Goal: Information Seeking & Learning: Learn about a topic

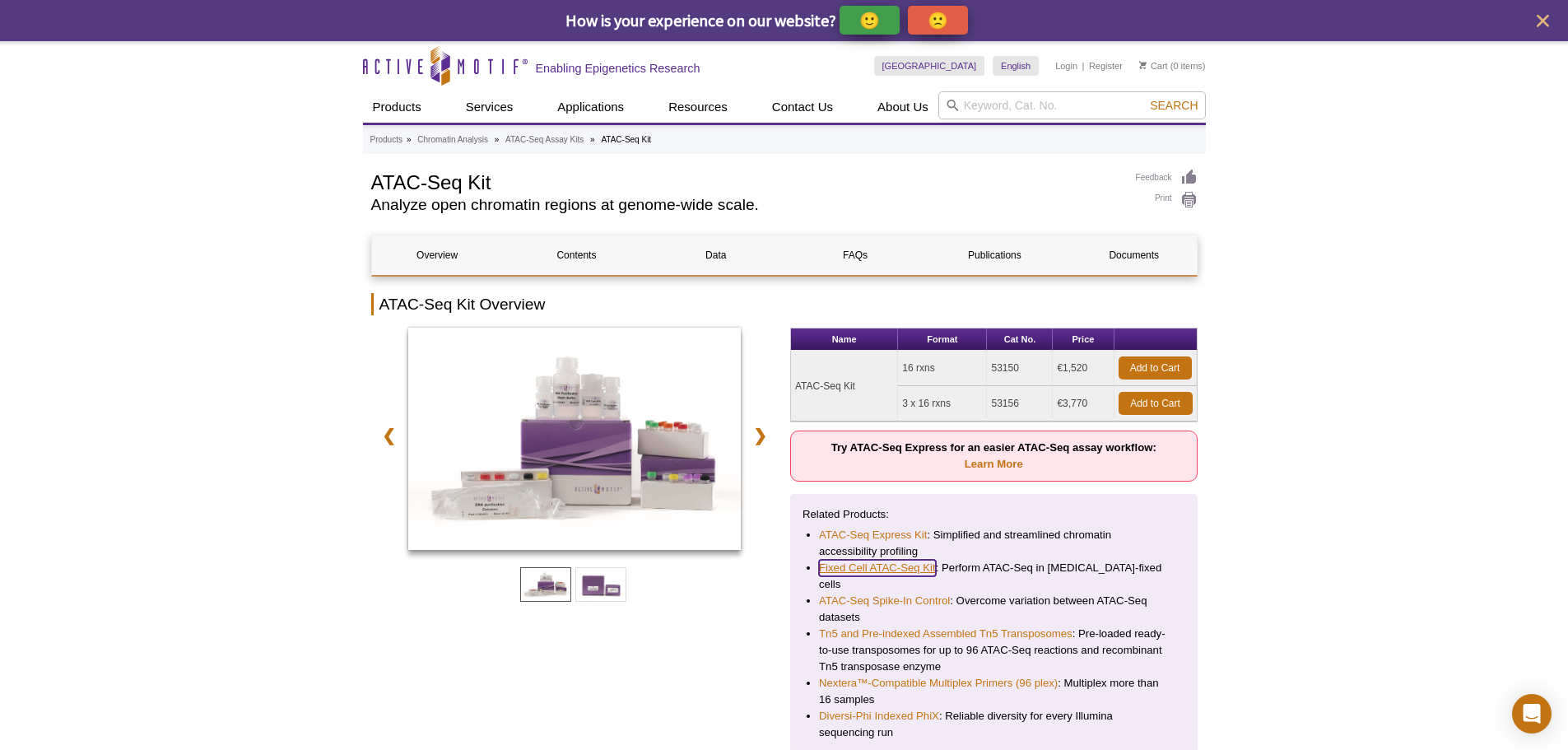
click at [846, 564] on link "Fixed Cell ATAC-Seq Kit" at bounding box center [878, 567] width 117 height 16
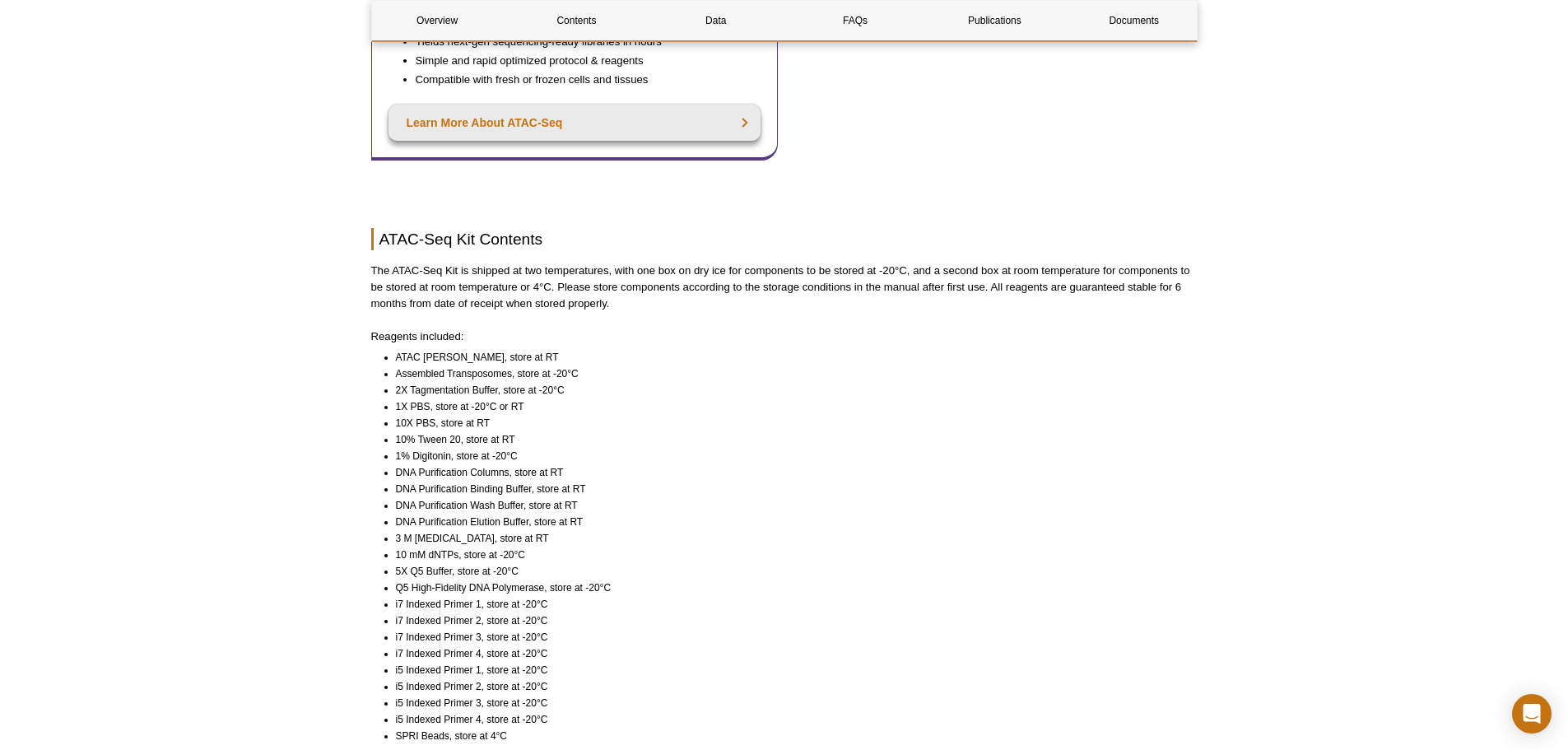
scroll to position [1070, 0]
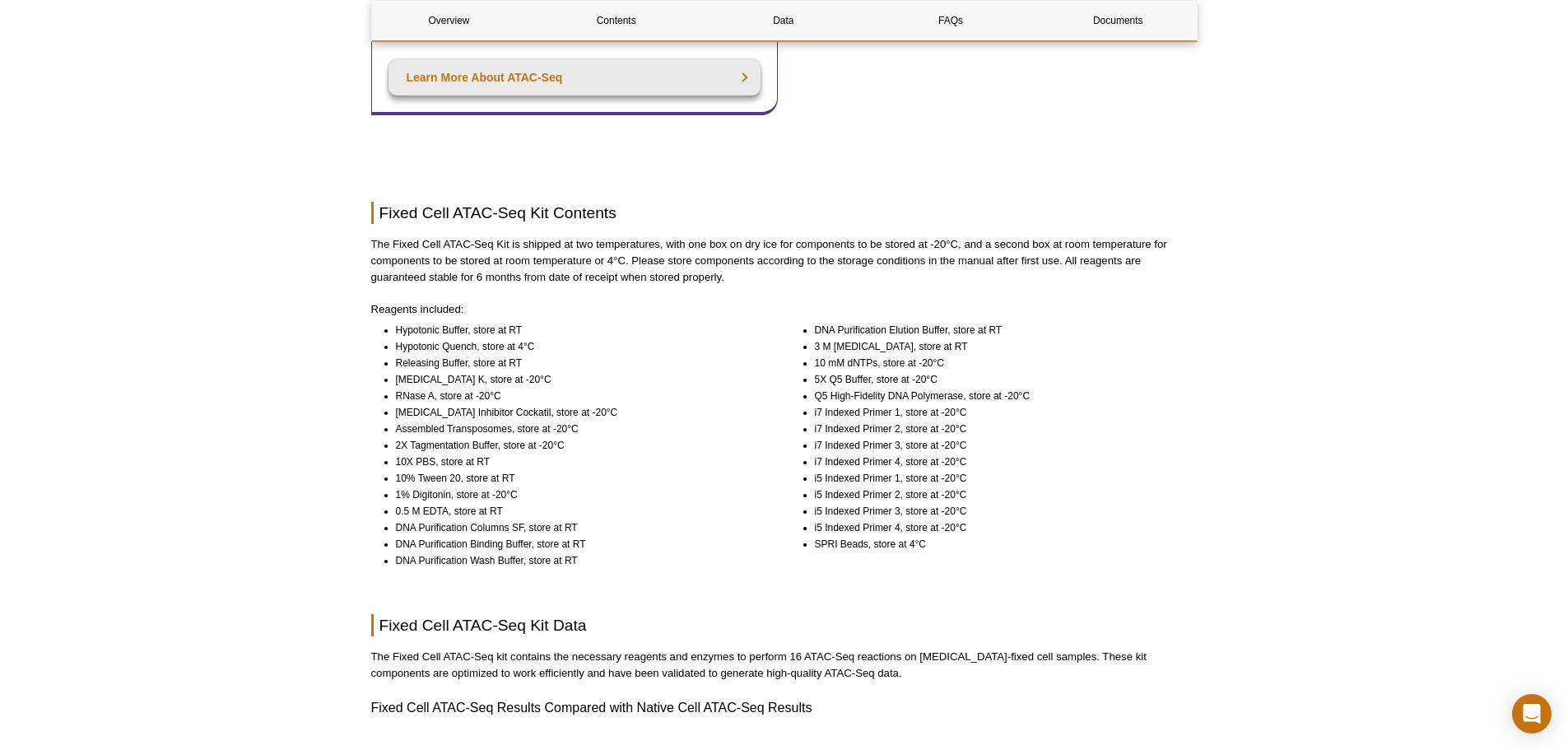
scroll to position [906, 0]
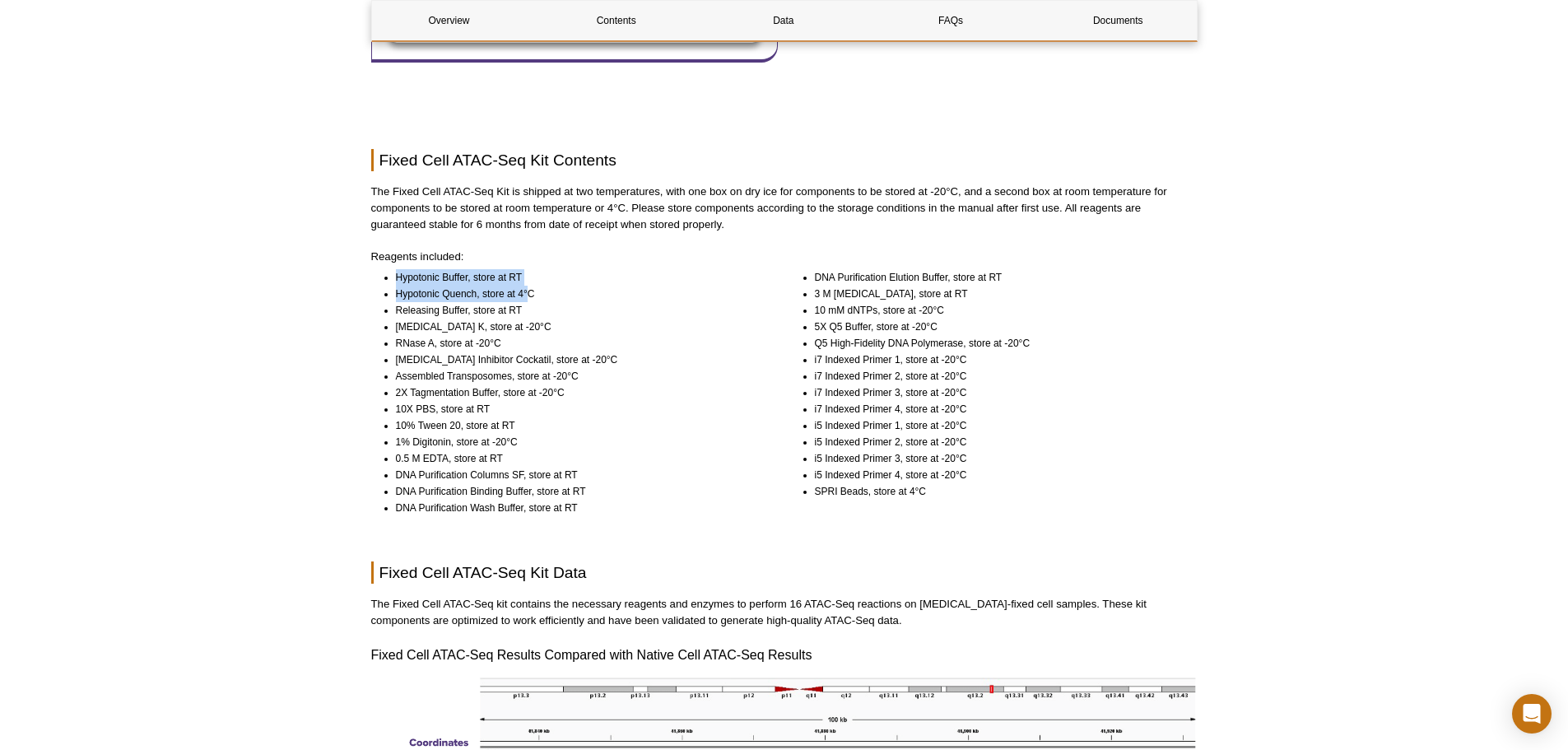
drag, startPoint x: 387, startPoint y: 273, endPoint x: 531, endPoint y: 291, distance: 145.1
click at [531, 291] on ul "Hypotonic Buffer, store at RT Hypotonic Quench, store at 4°C Releasing Buffer, …" at bounding box center [567, 393] width 392 height 247
drag, startPoint x: 519, startPoint y: 345, endPoint x: 343, endPoint y: 273, distance: 190.2
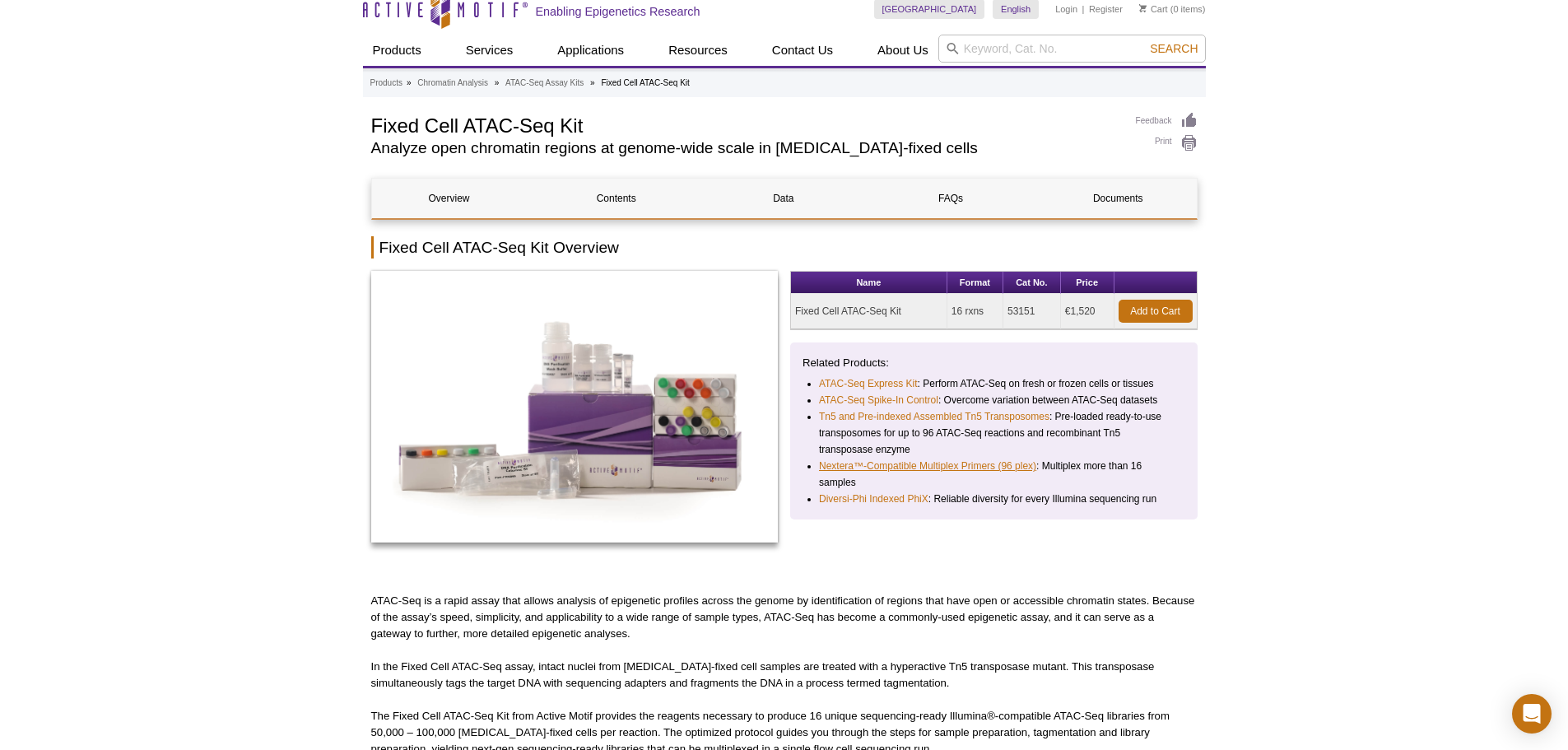
scroll to position [0, 0]
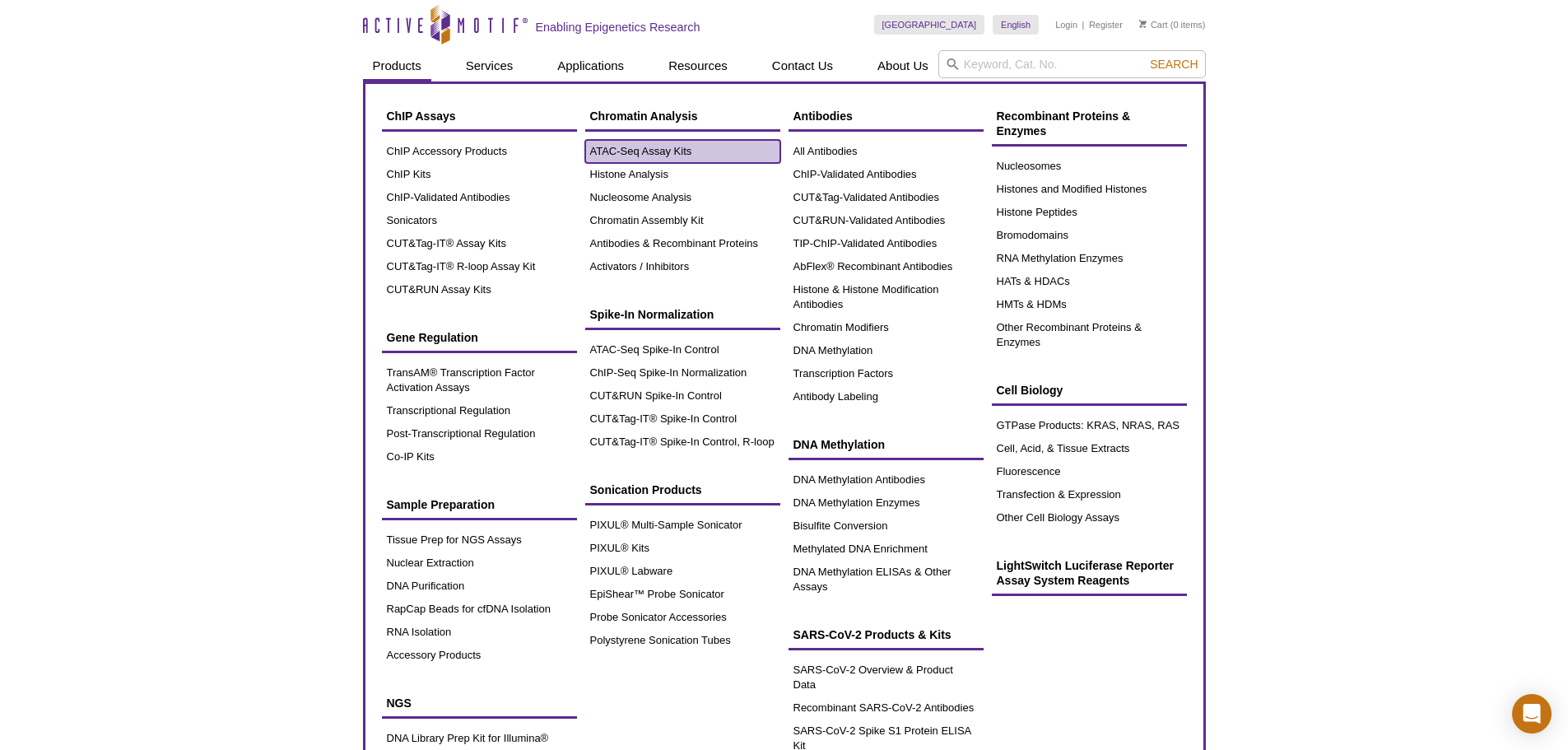
click at [630, 152] on link "ATAC-Seq Assay Kits" at bounding box center [683, 151] width 195 height 23
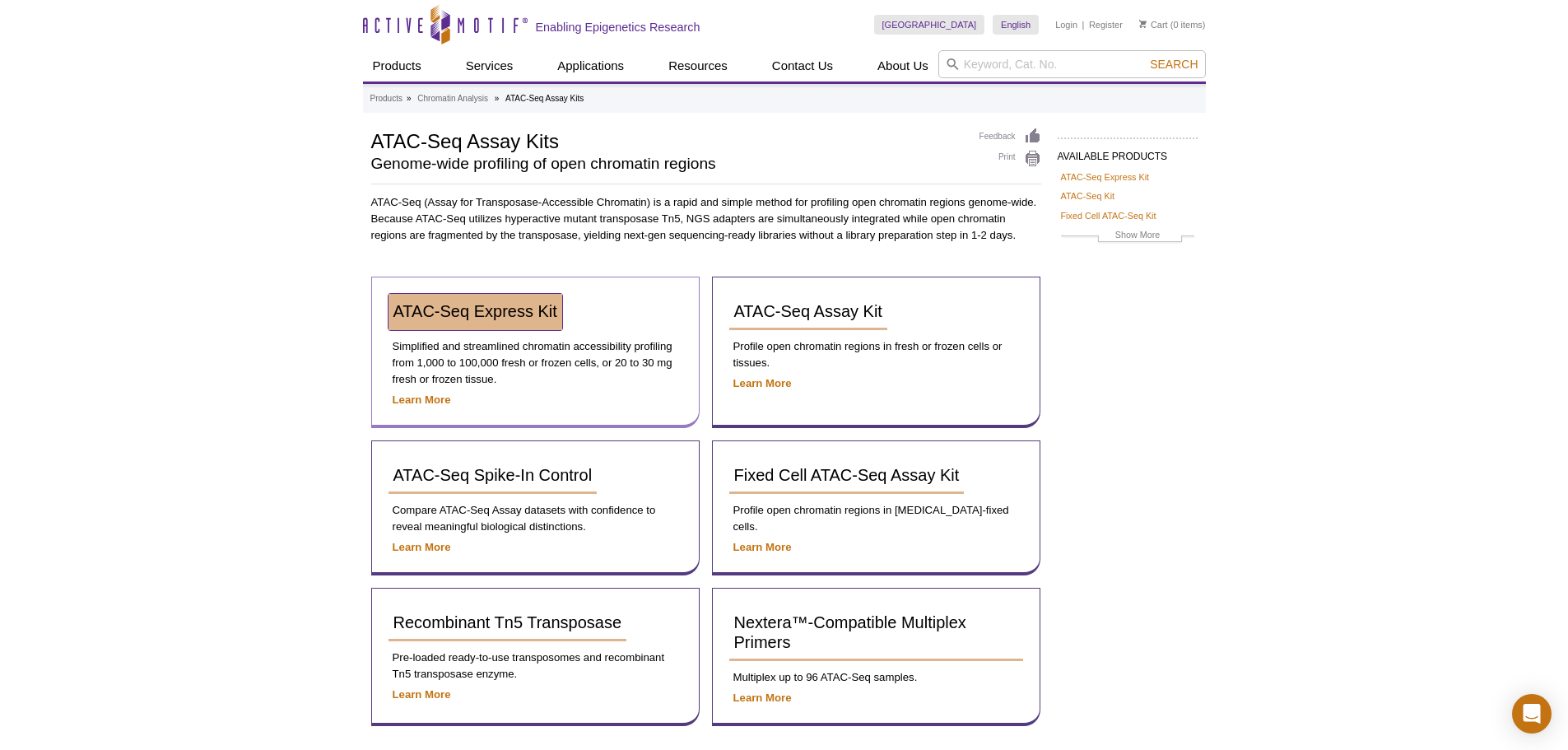
click at [453, 300] on link "ATAC-Seq Express Kit" at bounding box center [475, 312] width 173 height 36
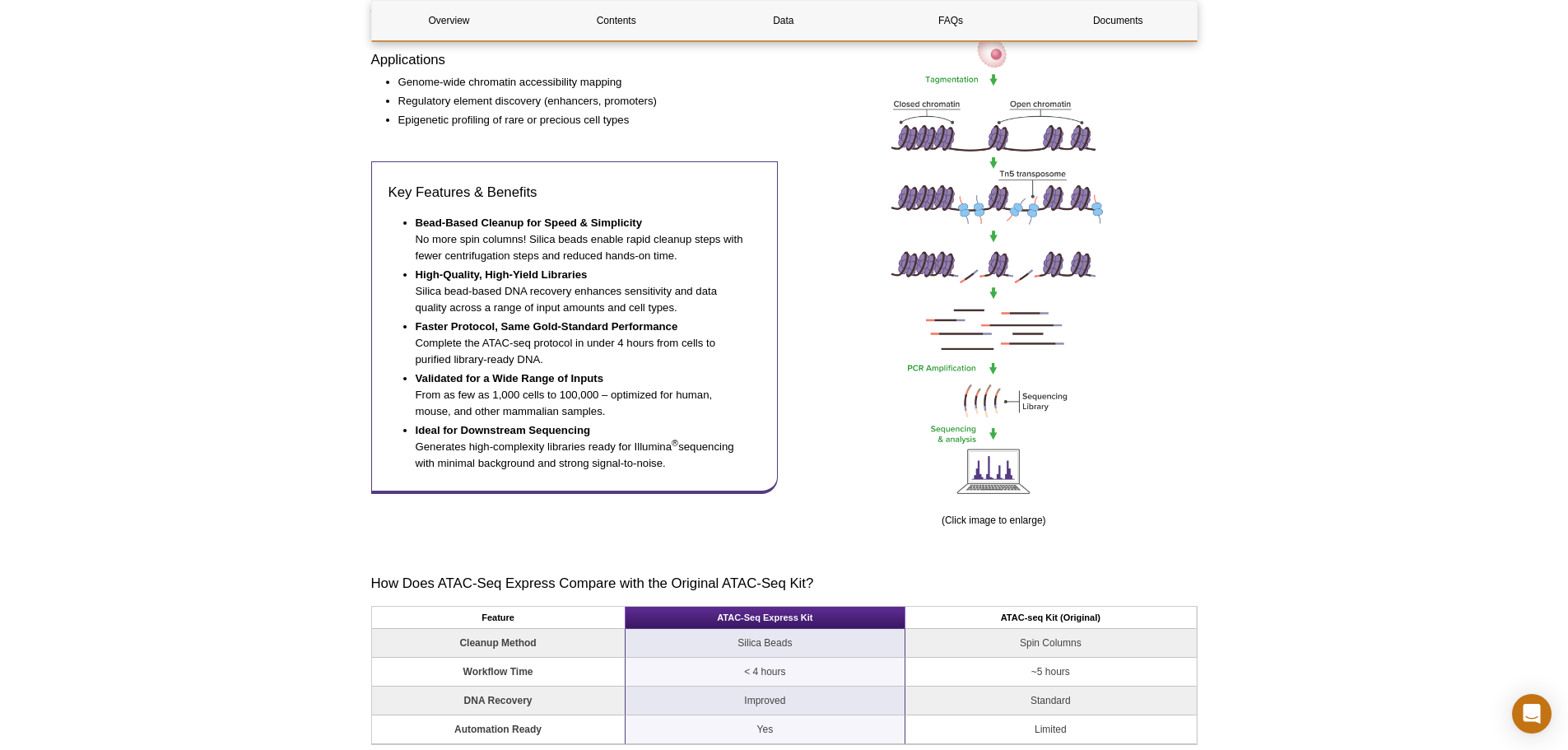
scroll to position [741, 0]
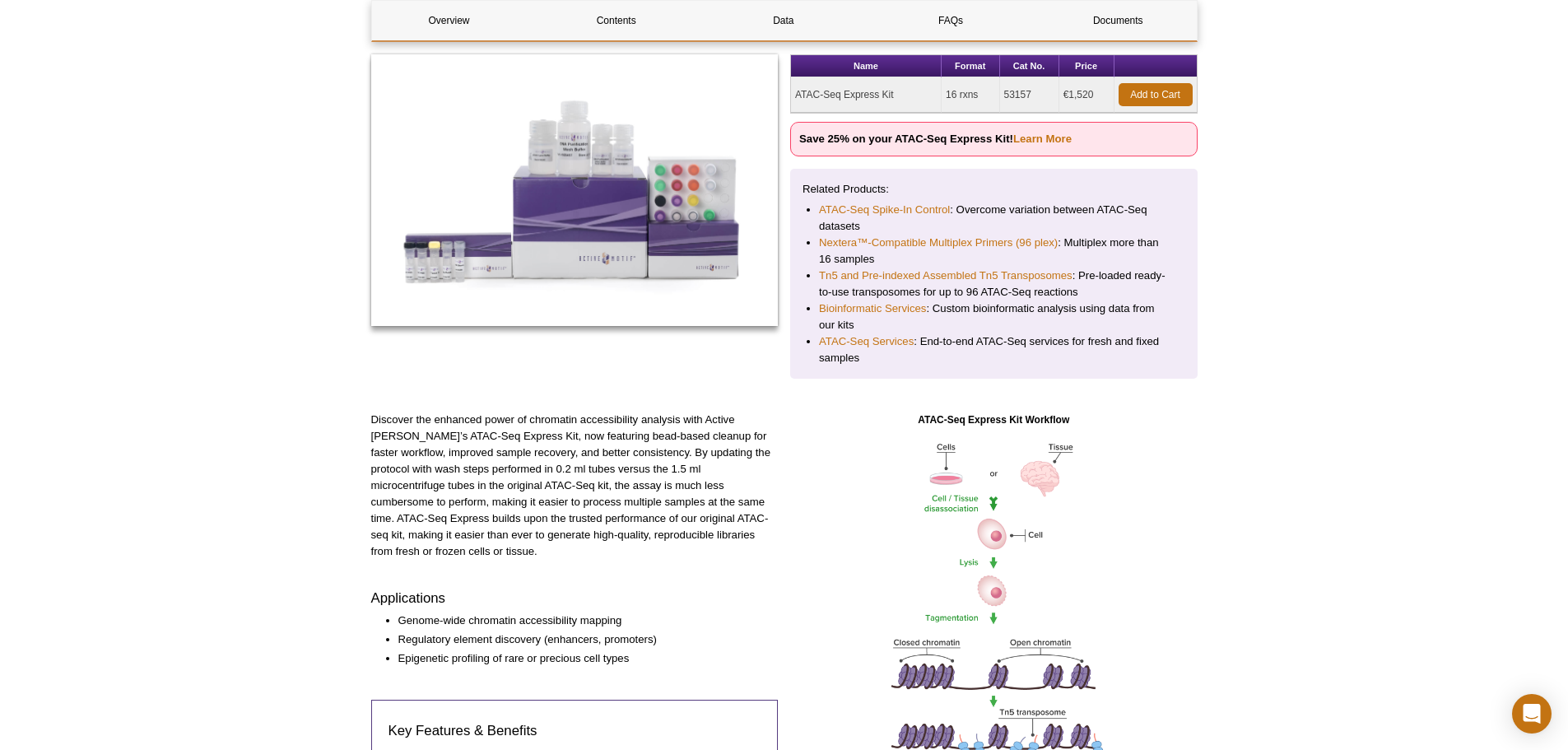
scroll to position [0, 0]
